Goal: Information Seeking & Learning: Learn about a topic

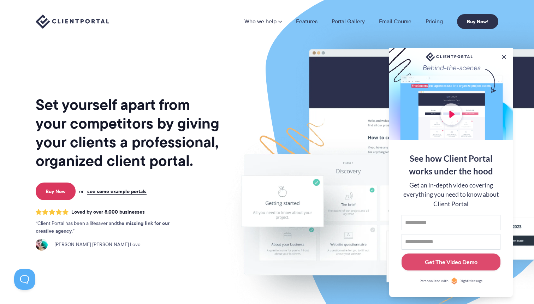
click at [502, 51] on div at bounding box center [451, 94] width 124 height 92
click at [505, 54] on button at bounding box center [504, 57] width 8 height 8
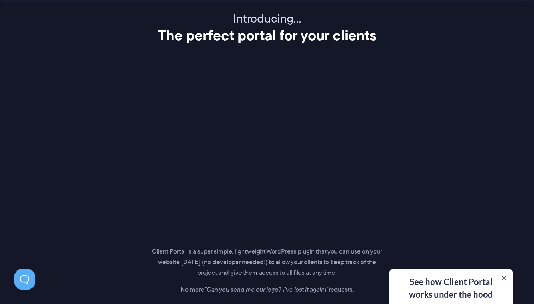
scroll to position [890, 0]
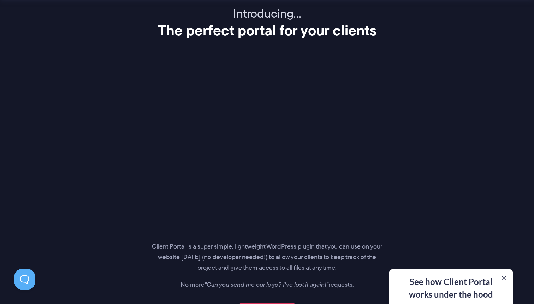
click at [49, 193] on div "Introducing… The perfect portal for your clients Client Portal is a super simpl…" at bounding box center [267, 163] width 480 height 314
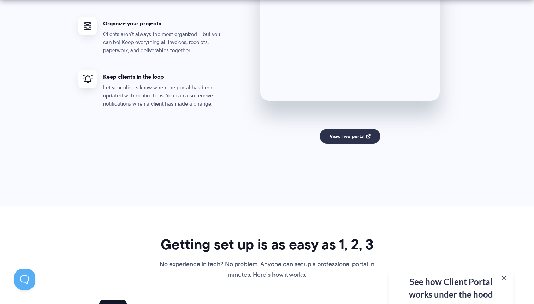
scroll to position [1436, 0]
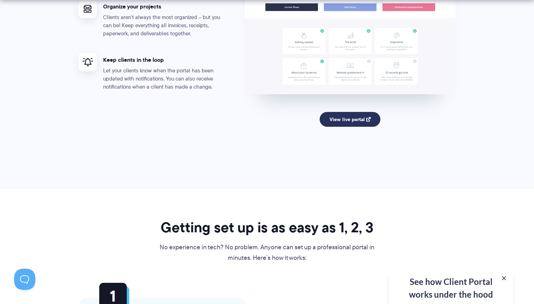
click at [346, 124] on link "View live portal" at bounding box center [350, 119] width 61 height 15
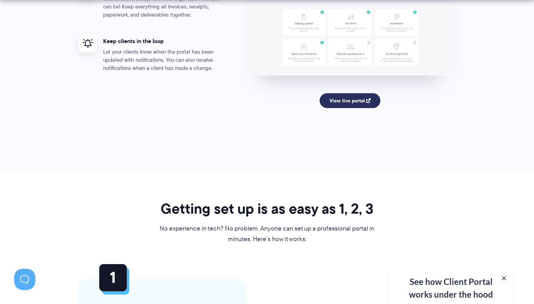
click at [356, 98] on link "View live portal" at bounding box center [350, 100] width 61 height 15
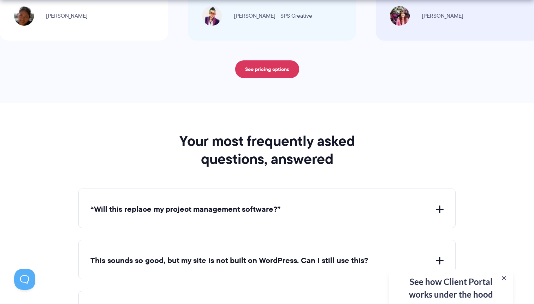
scroll to position [2470, 0]
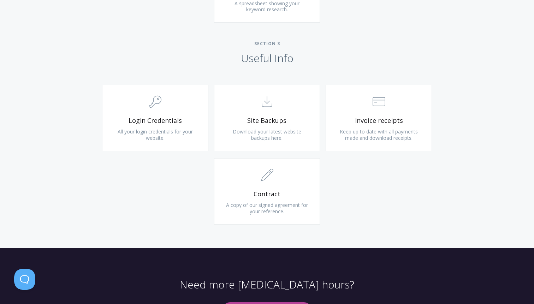
scroll to position [633, 0]
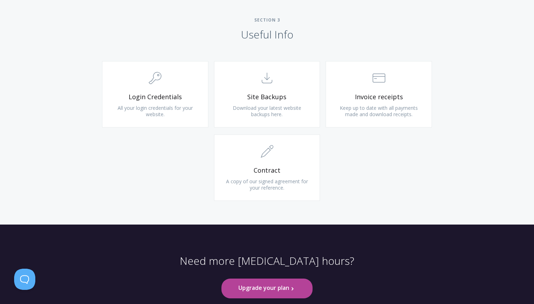
scroll to position [700, 0]
